Goal: Task Accomplishment & Management: Complete application form

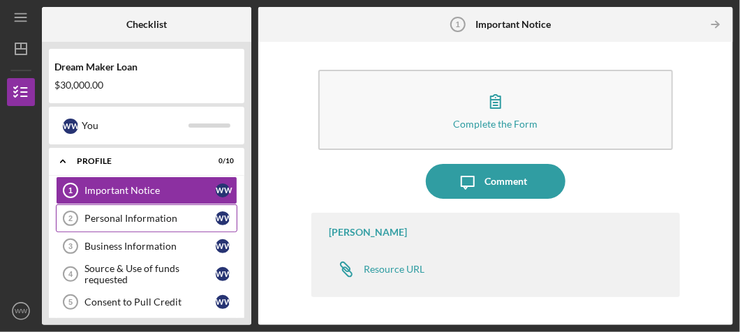
click at [124, 207] on link "Personal Information 2 Personal Information W W" at bounding box center [146, 219] width 181 height 28
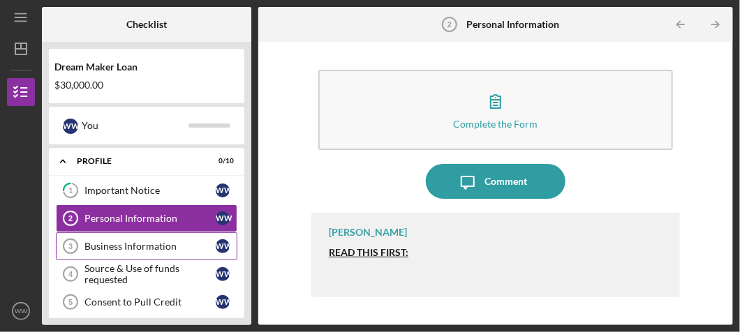
click at [115, 248] on div "Business Information" at bounding box center [149, 246] width 131 height 11
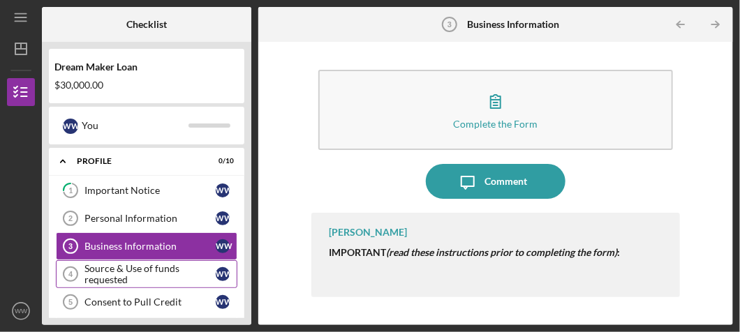
click at [118, 263] on div "Source & Use of funds requested" at bounding box center [149, 274] width 131 height 22
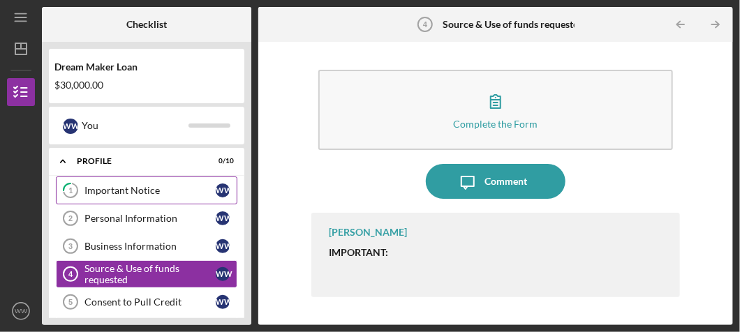
click at [134, 198] on link "1 Important Notice W W" at bounding box center [146, 191] width 181 height 28
